Goal: Feedback & Contribution: Leave review/rating

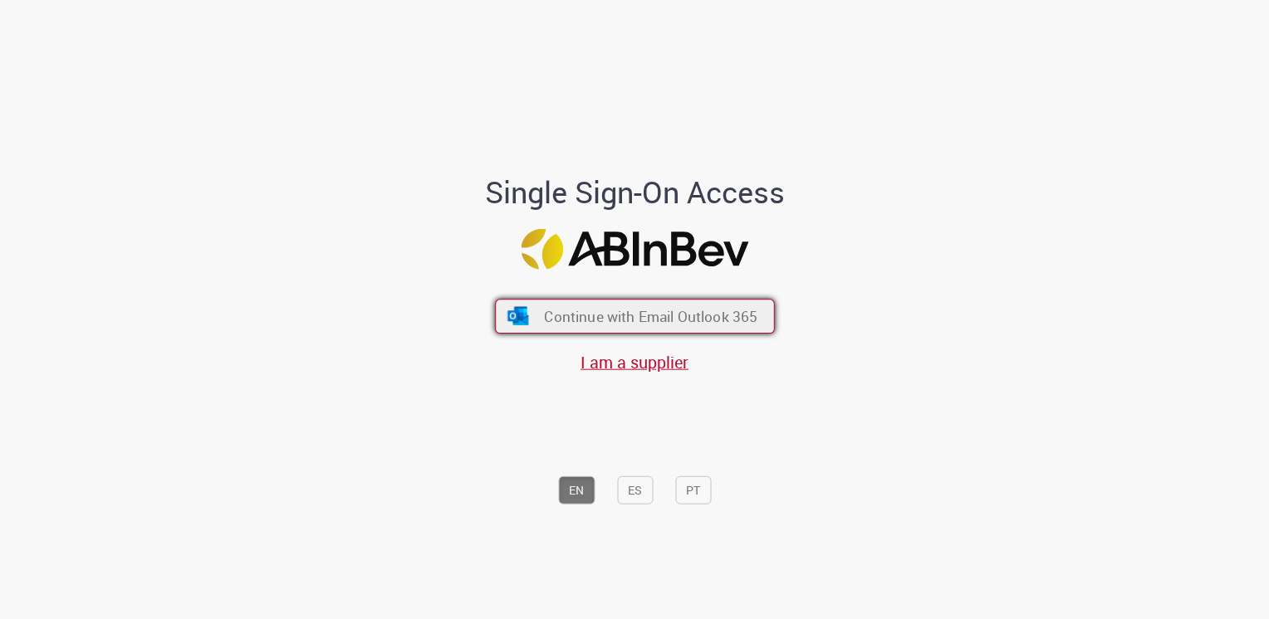
click at [578, 312] on span "Continue with Email Outlook 365" at bounding box center [650, 315] width 213 height 19
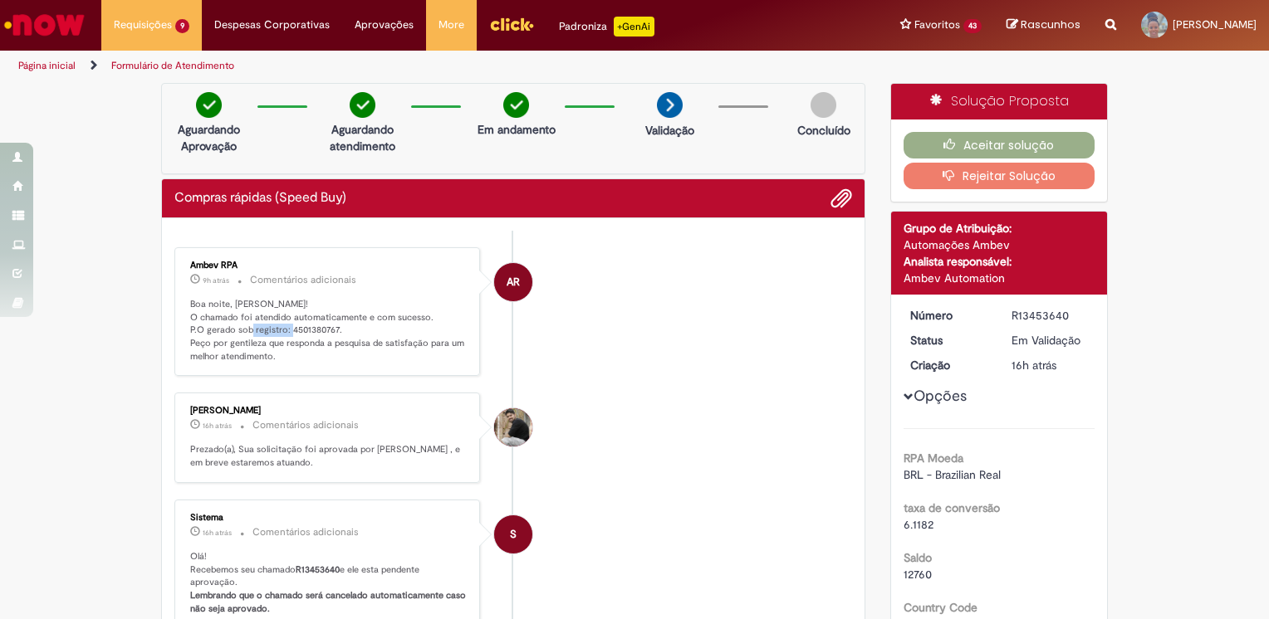
drag, startPoint x: 279, startPoint y: 329, endPoint x: 329, endPoint y: 333, distance: 50.0
click at [329, 333] on p "Boa noite, [PERSON_NAME]! O chamado foi atendido automaticamente e com sucesso.…" at bounding box center [328, 331] width 277 height 66
drag, startPoint x: 329, startPoint y: 333, endPoint x: 311, endPoint y: 329, distance: 17.9
copy p "4501380767"
click at [999, 144] on button "Aceitar solução" at bounding box center [999, 145] width 192 height 27
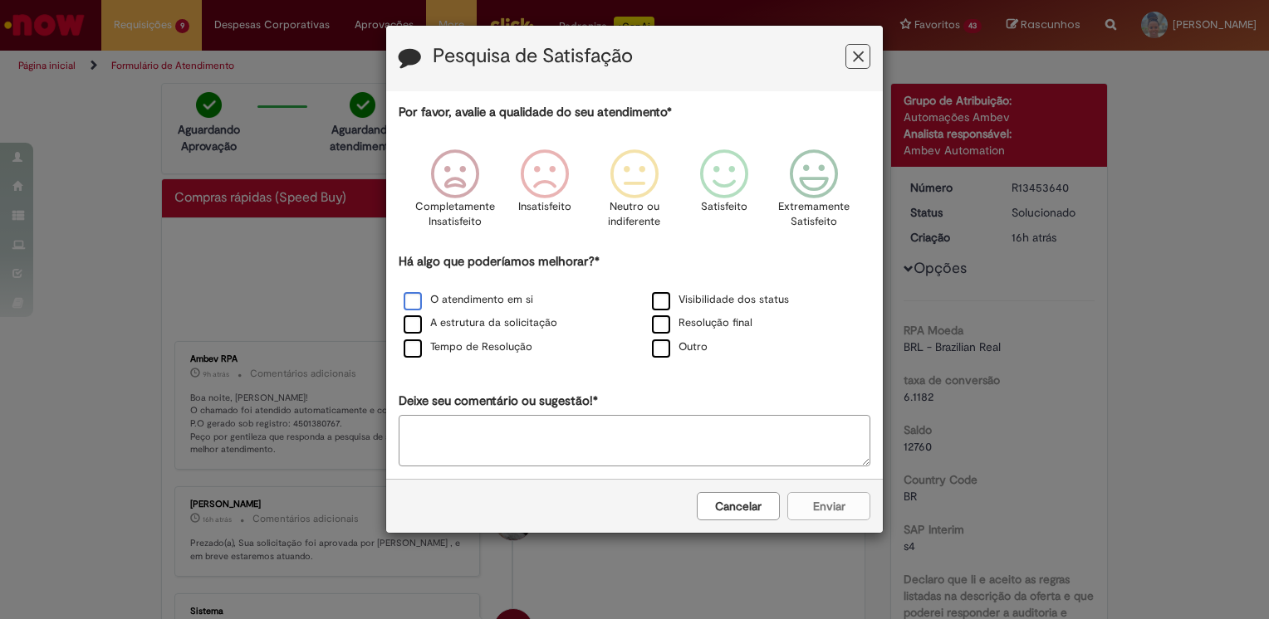
click at [406, 296] on label "O atendimento em si" at bounding box center [469, 300] width 130 height 16
click at [409, 326] on label "A estrutura da solicitação" at bounding box center [481, 324] width 154 height 16
click at [408, 345] on label "Tempo de Resolução" at bounding box center [468, 348] width 129 height 16
click at [668, 301] on label "Visibilidade dos status" at bounding box center [720, 300] width 137 height 16
click at [664, 321] on label "Resolução final" at bounding box center [702, 324] width 100 height 16
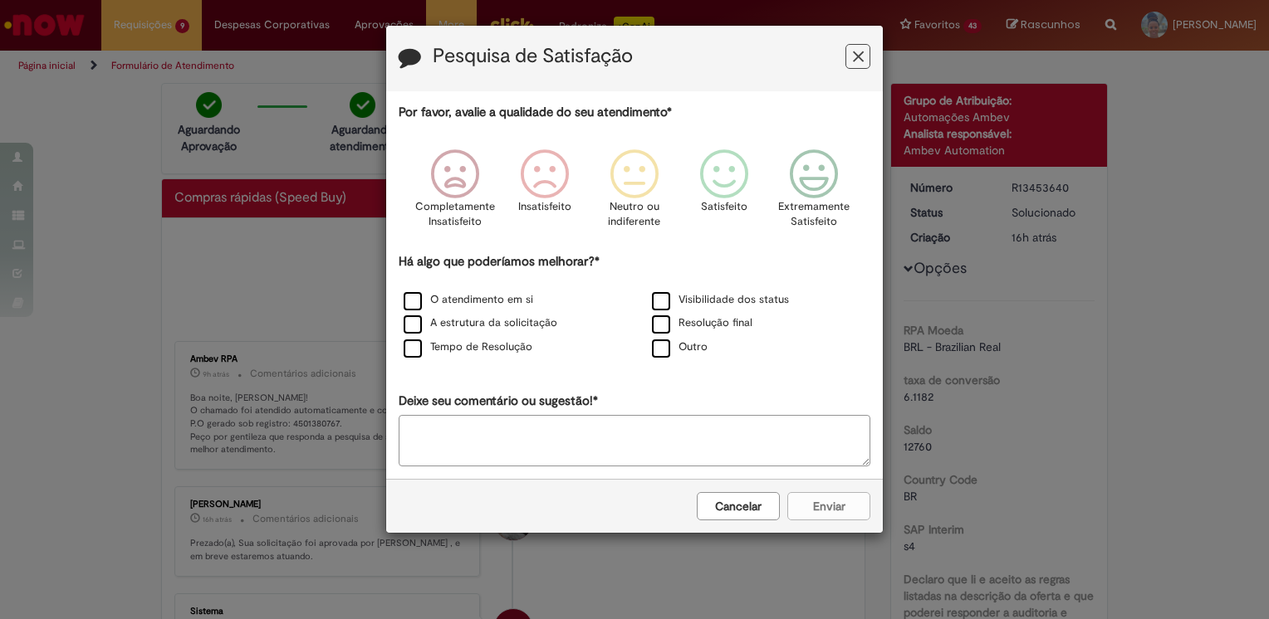
click at [826, 500] on div "Cancelar Enviar" at bounding box center [634, 506] width 497 height 54
click at [825, 186] on icon "Feedback" at bounding box center [814, 174] width 62 height 50
click at [845, 510] on button "Enviar" at bounding box center [828, 506] width 83 height 28
